Goal: Task Accomplishment & Management: Use online tool/utility

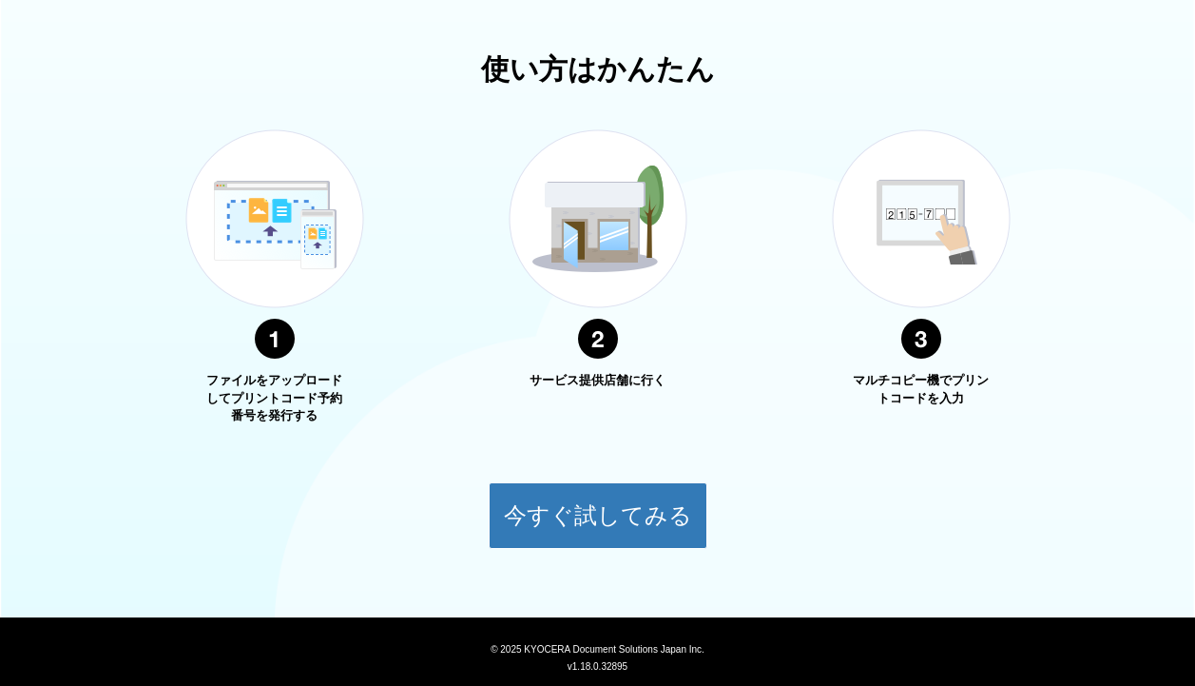
scroll to position [610, 0]
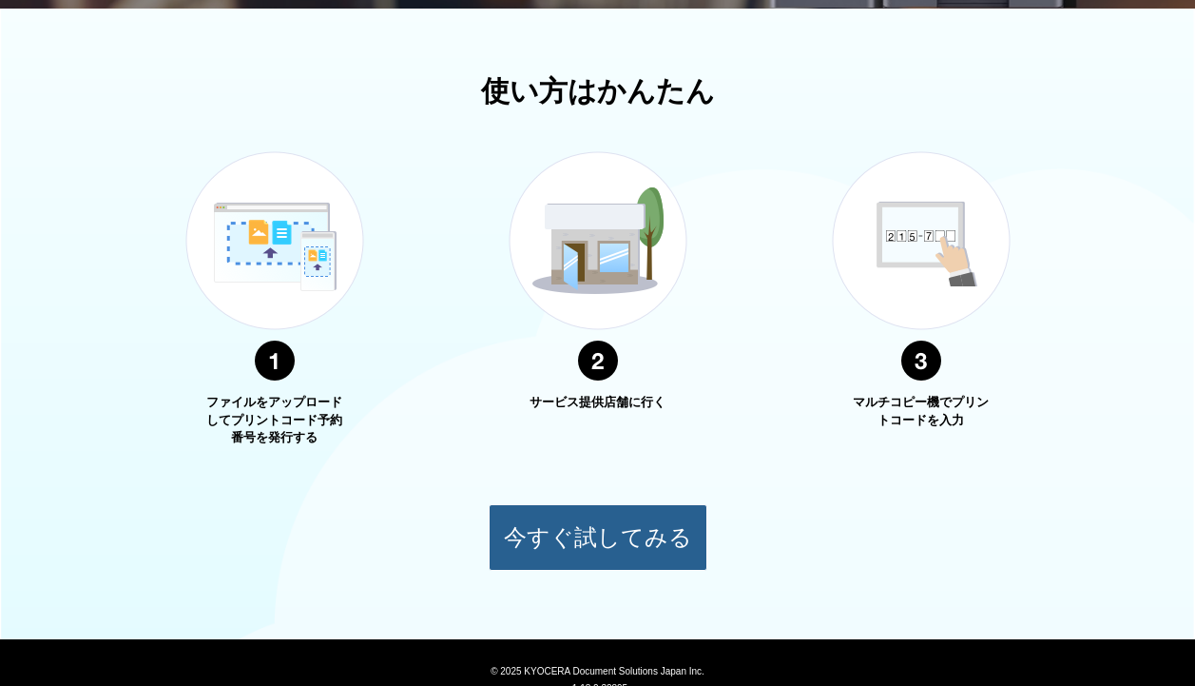
click at [513, 526] on button "今すぐ試してみる" at bounding box center [598, 537] width 219 height 67
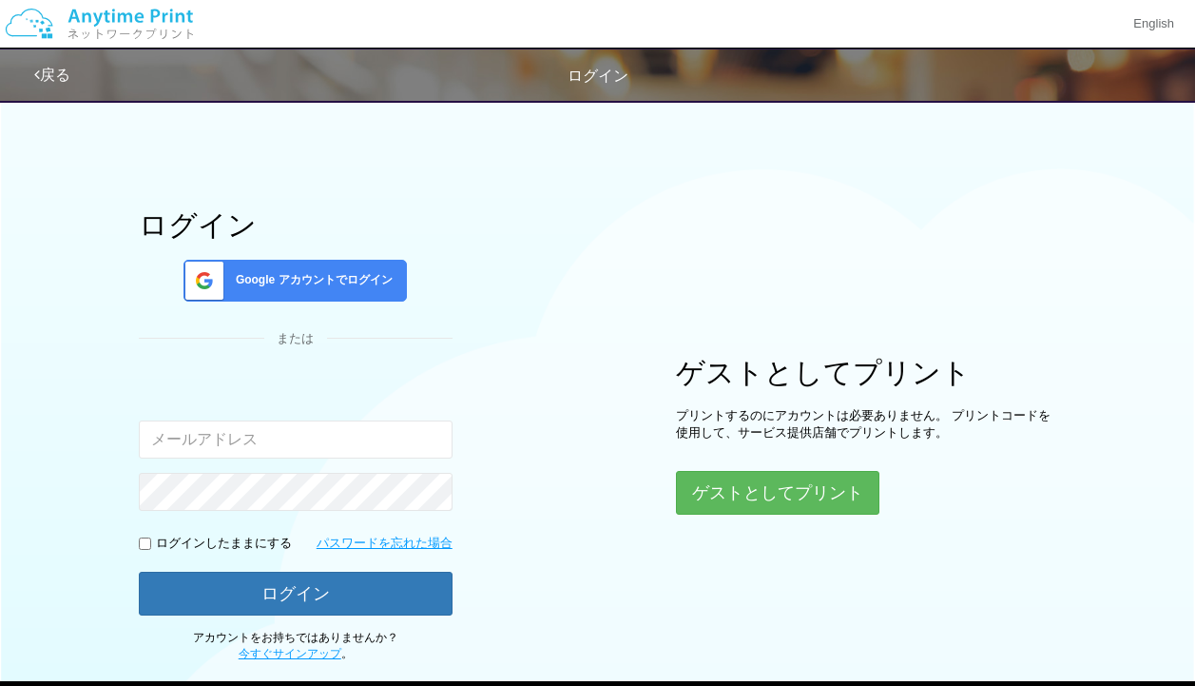
scroll to position [113, 0]
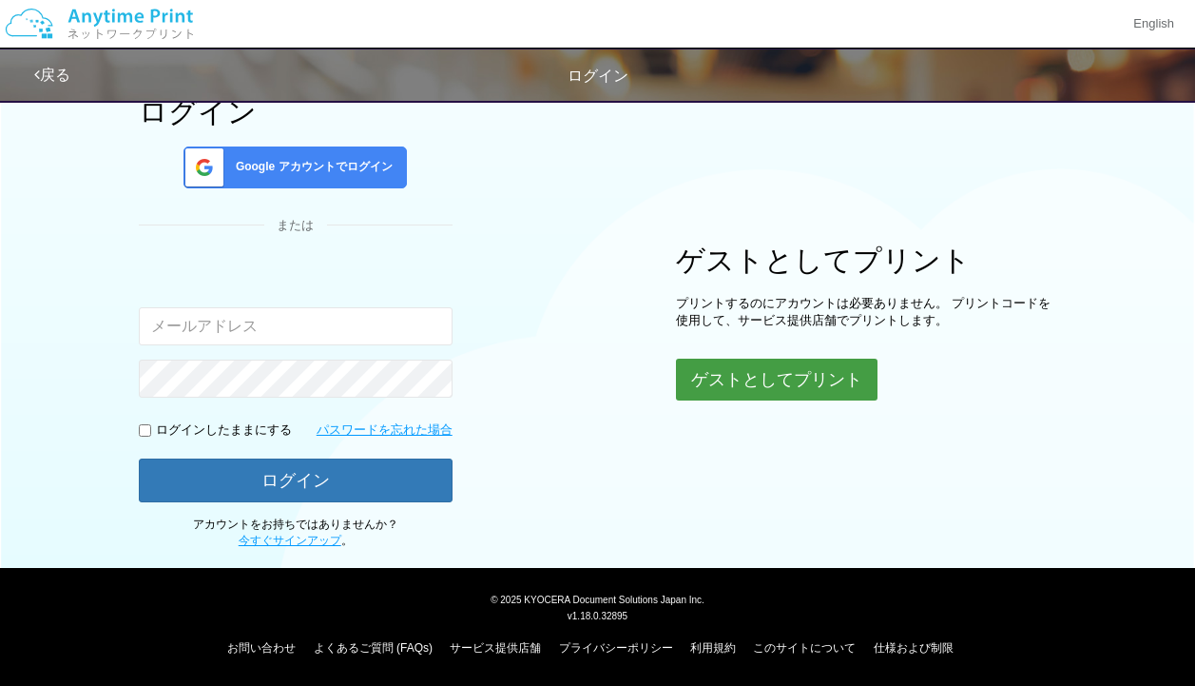
click at [748, 367] on button "ゲストとしてプリント" at bounding box center [777, 379] width 202 height 42
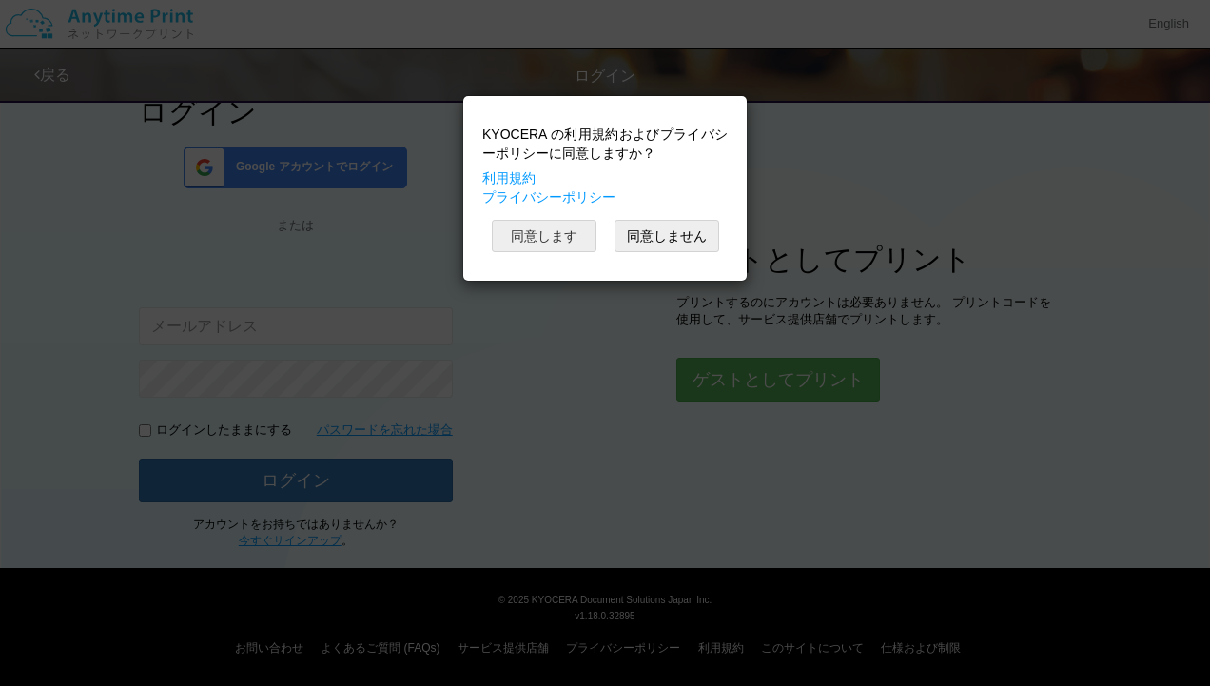
click at [568, 228] on button "同意します" at bounding box center [544, 236] width 105 height 32
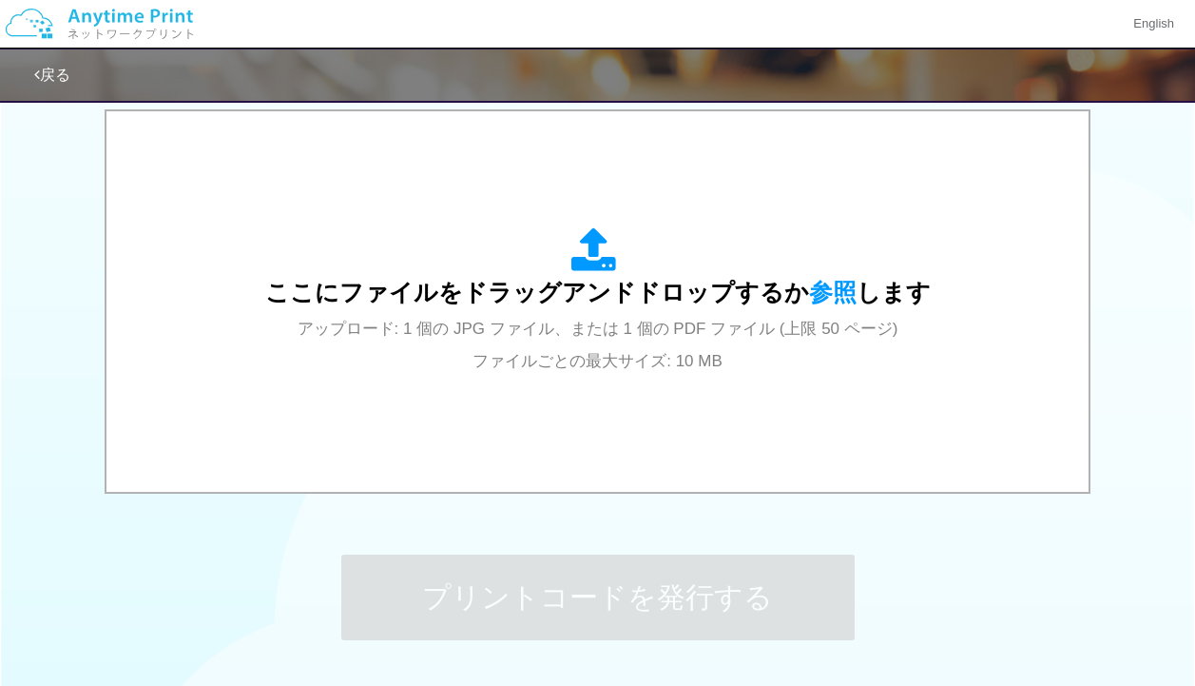
scroll to position [613, 0]
click at [568, 228] on div "ここにファイルをドラッグアンドドロップするか 参照 します アップロード: 1 個の JPG ファイル、または 1 個の PDF ファイル (上限 50 ペー…" at bounding box center [598, 300] width 666 height 148
click at [617, 513] on div "プリントコードを発行する" at bounding box center [598, 596] width 571 height 200
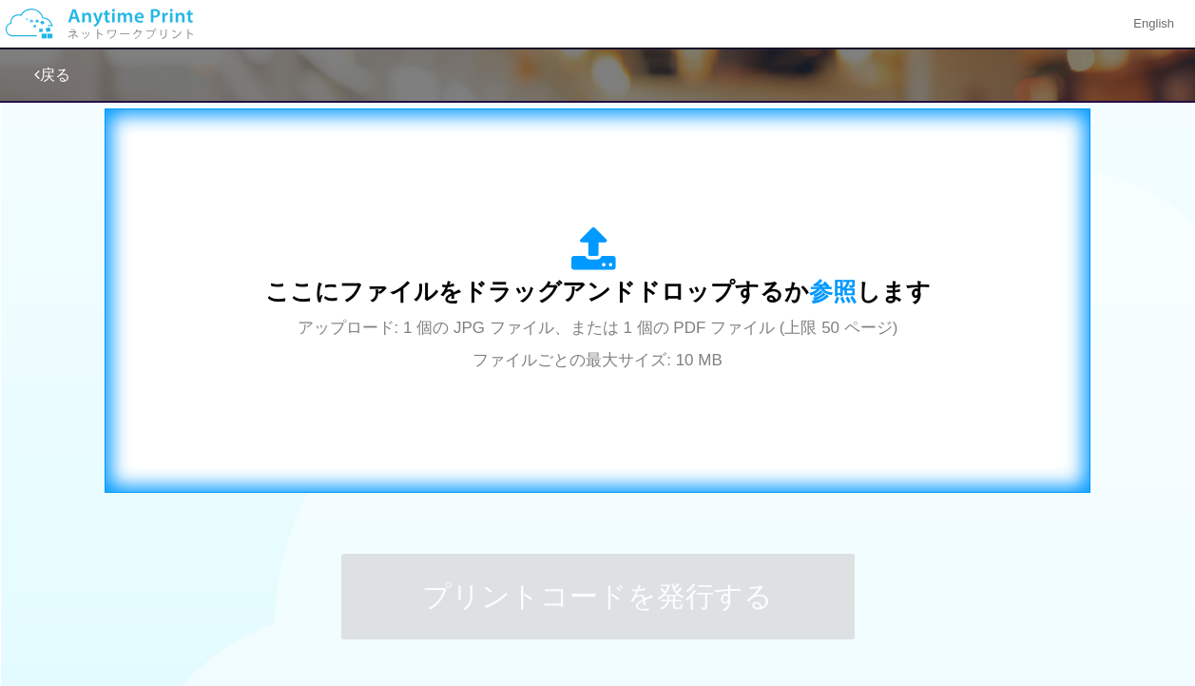
click at [612, 464] on div "ここにファイルをドラッグアンドドロップするか 参照 します アップロード: 1 個の JPG ファイル、または 1 個の PDF ファイル (上限 50 ペー…" at bounding box center [598, 300] width 946 height 344
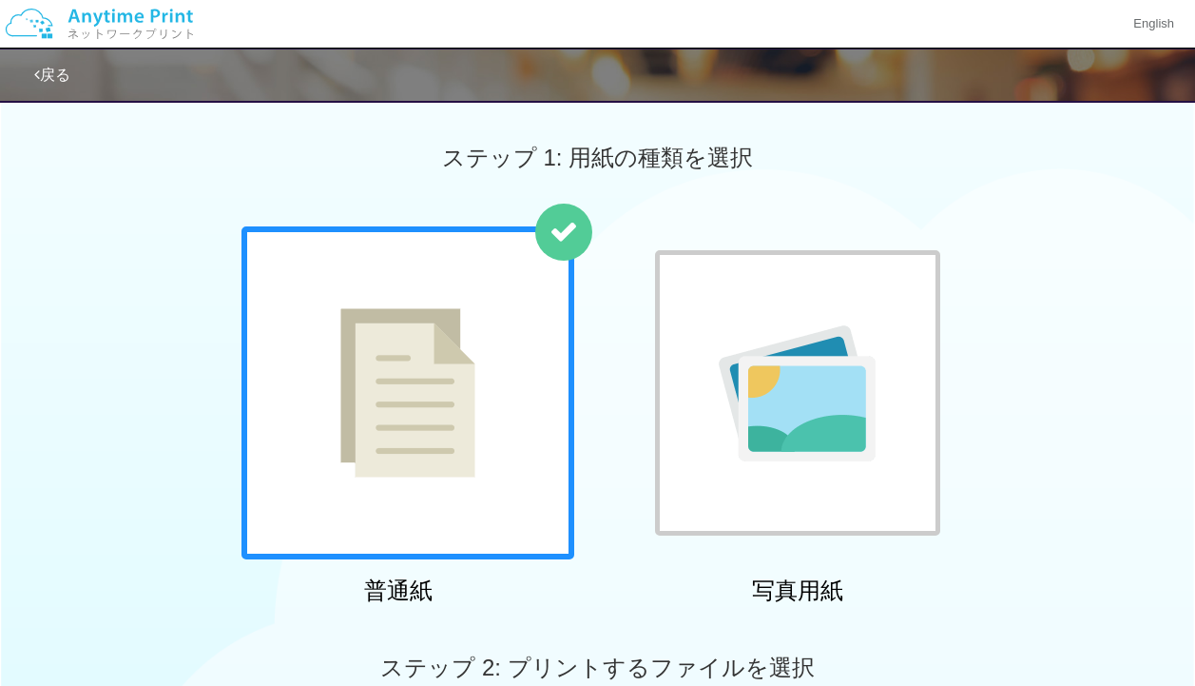
scroll to position [761, 0]
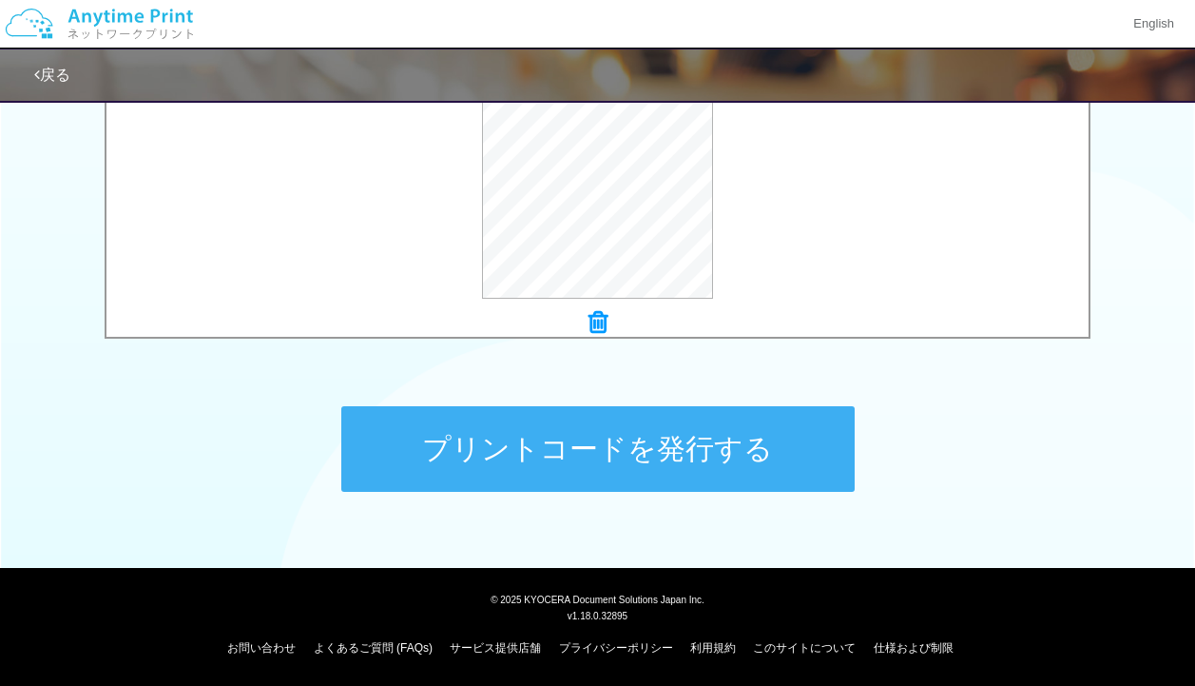
click at [456, 460] on button "プリントコードを発行する" at bounding box center [597, 449] width 513 height 86
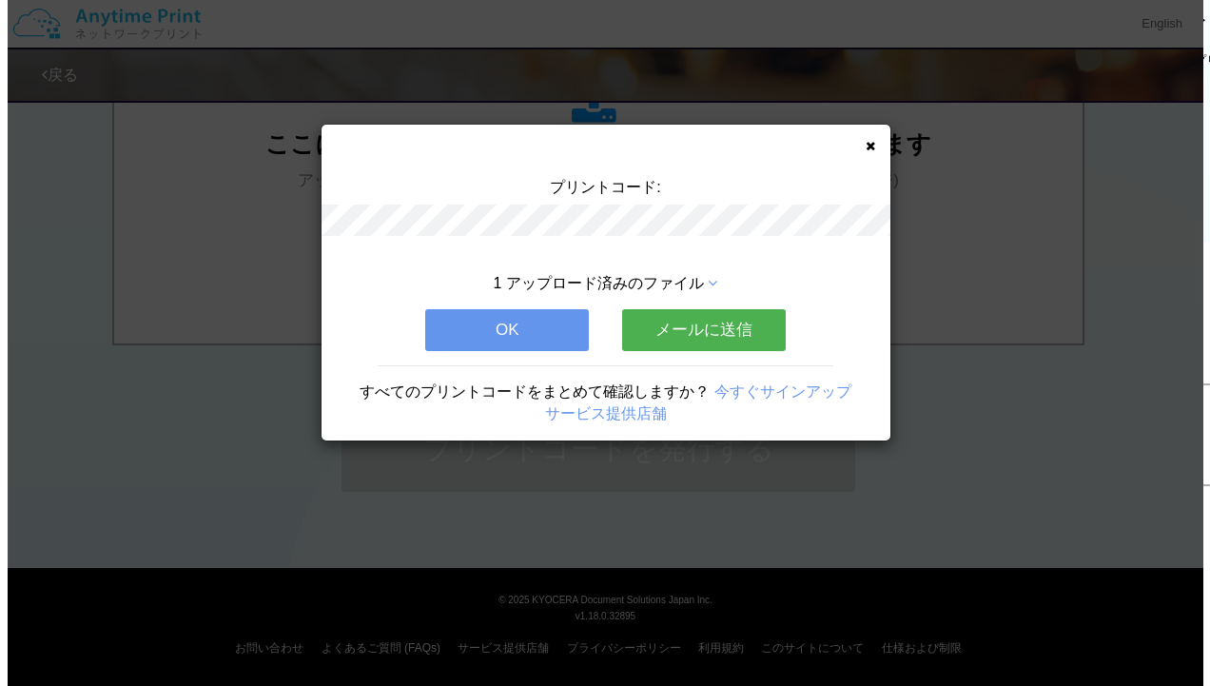
scroll to position [0, 0]
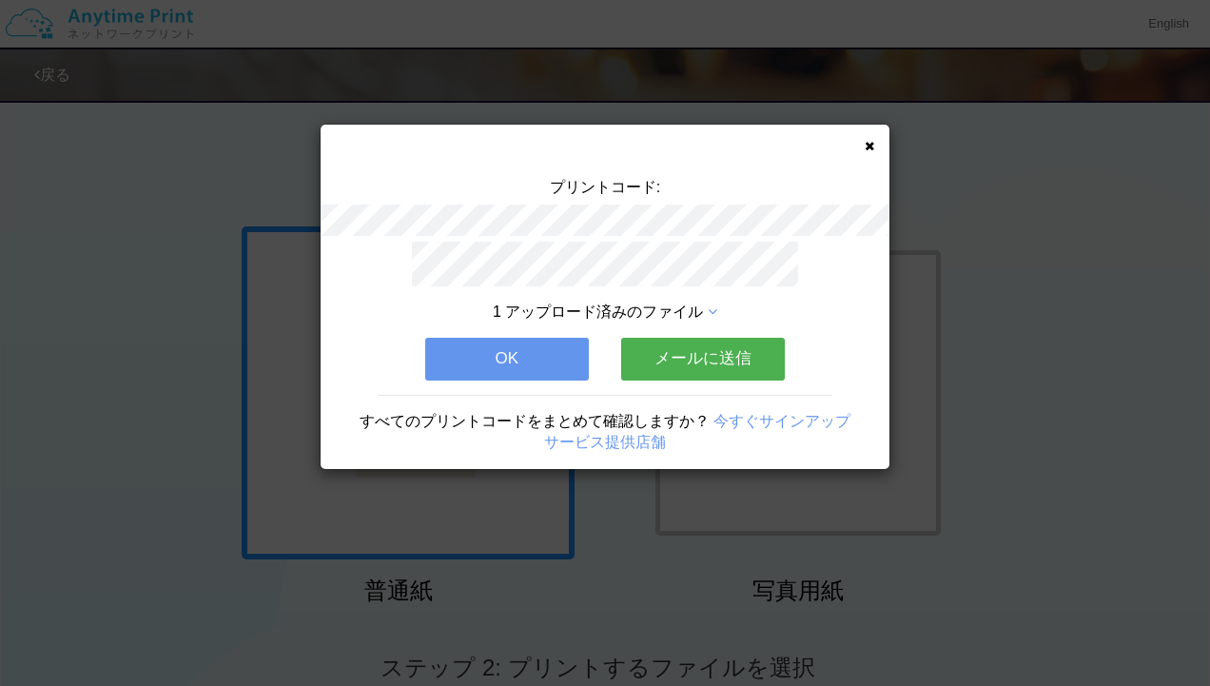
click at [522, 359] on button "OK" at bounding box center [507, 359] width 164 height 42
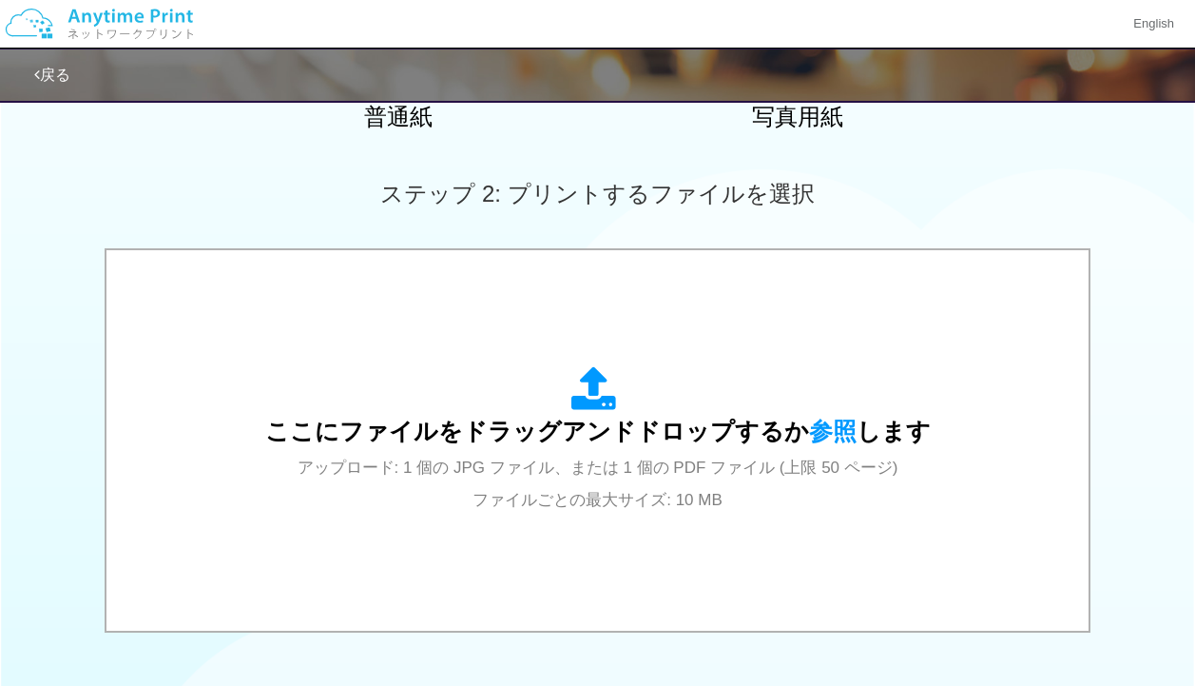
scroll to position [489, 0]
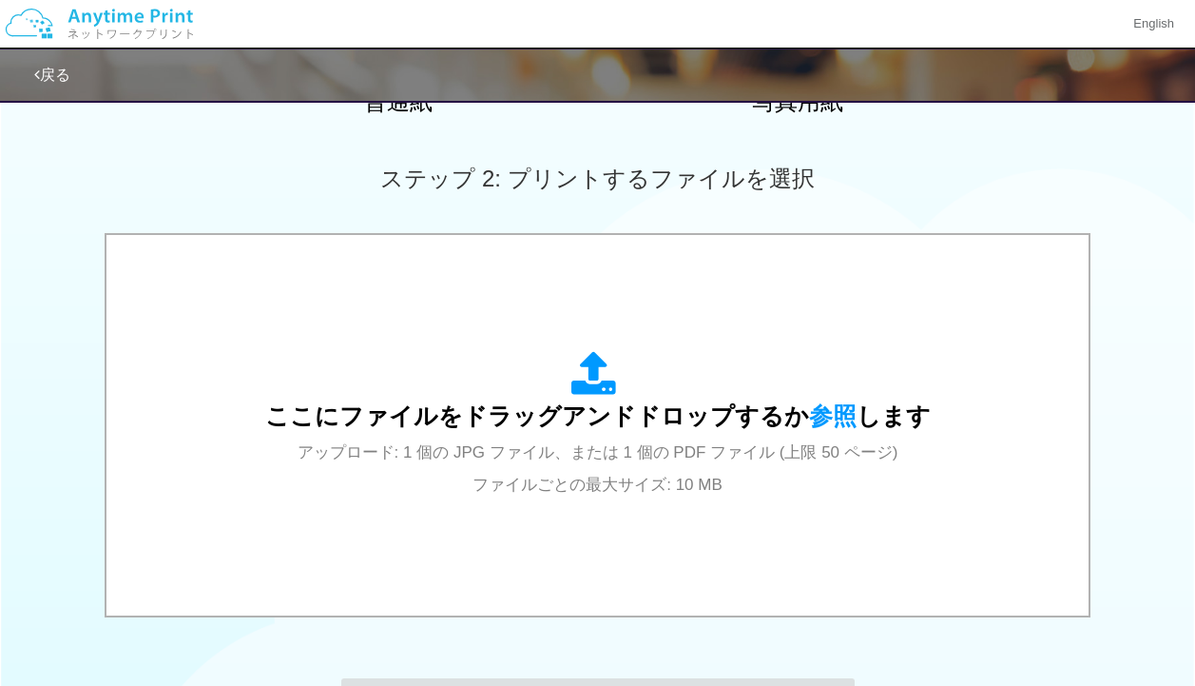
click at [522, 359] on div "ここにファイルをドラッグアンドドロップするか 参照 します アップロード: 1 個の JPG ファイル、または 1 個の PDF ファイル (上限 50 ペー…" at bounding box center [598, 425] width 666 height 148
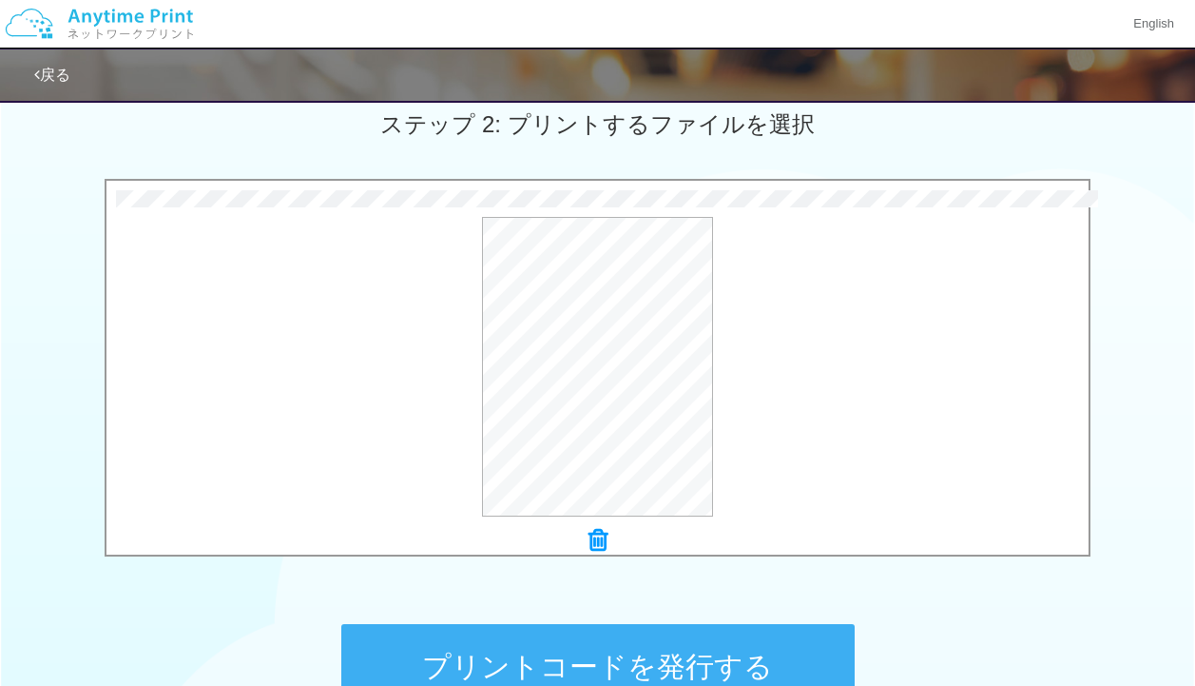
scroll to position [544, 0]
click at [597, 358] on button "プレビュー" at bounding box center [606, 367] width 89 height 30
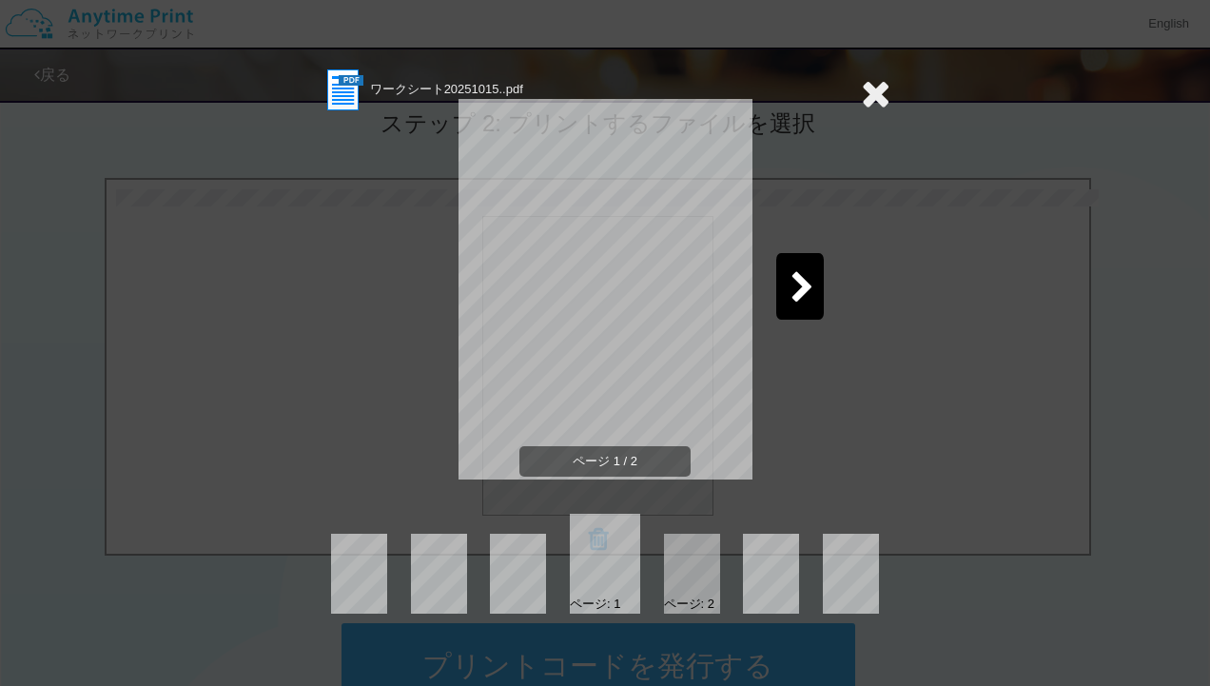
click at [809, 301] on icon at bounding box center [802, 288] width 24 height 33
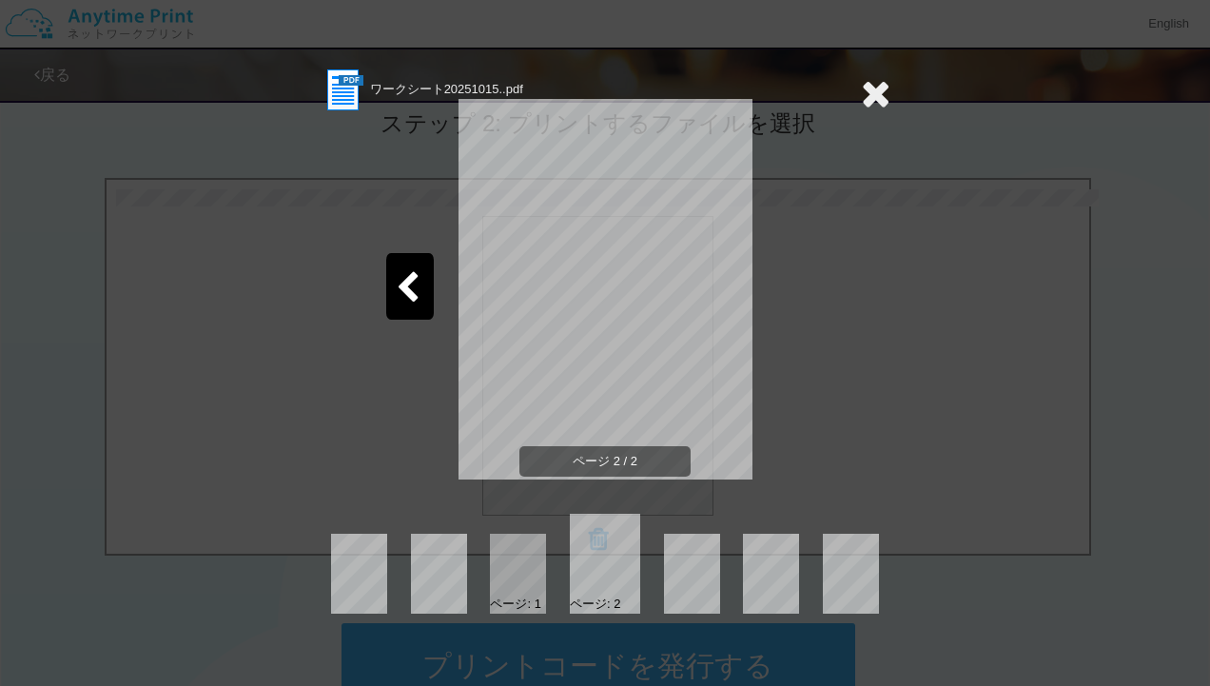
click at [875, 94] on icon at bounding box center [875, 93] width 29 height 38
